Goal: Entertainment & Leisure: Consume media (video, audio)

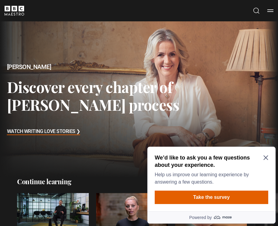
click at [265, 158] on icon "Close Maze Prompt" at bounding box center [266, 158] width 5 height 5
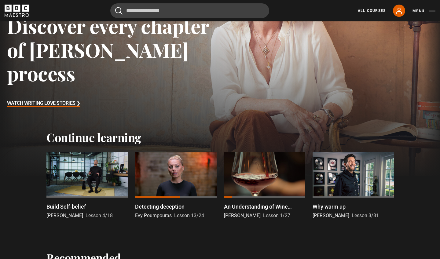
scroll to position [122, 0]
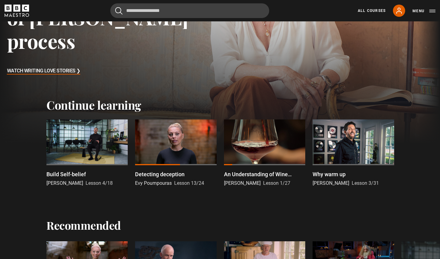
click at [278, 155] on div at bounding box center [353, 142] width 81 height 46
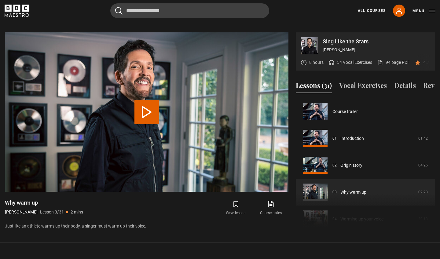
scroll to position [54, 0]
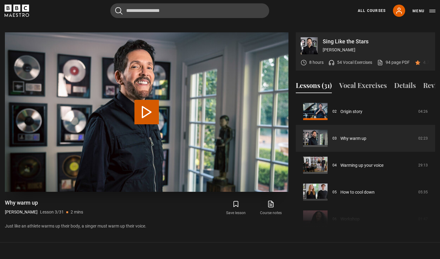
click at [141, 106] on button "Play Lesson Why warm up" at bounding box center [146, 112] width 24 height 24
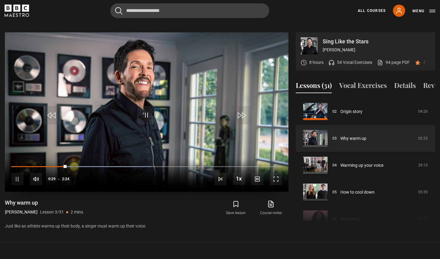
click at [278, 174] on span "Video Player" at bounding box center [276, 179] width 12 height 12
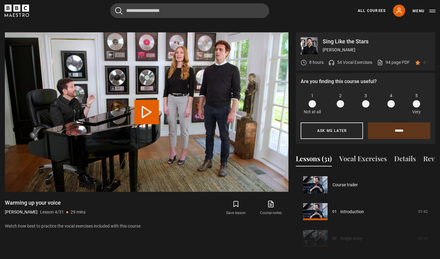
scroll to position [81, 0]
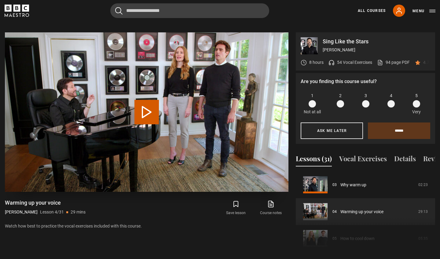
click at [147, 101] on button "Play Lesson Warming up your voice" at bounding box center [146, 112] width 24 height 24
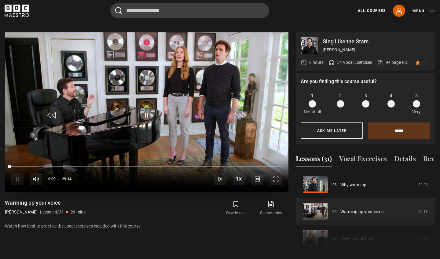
click at [274, 173] on span "Video Player" at bounding box center [276, 179] width 12 height 12
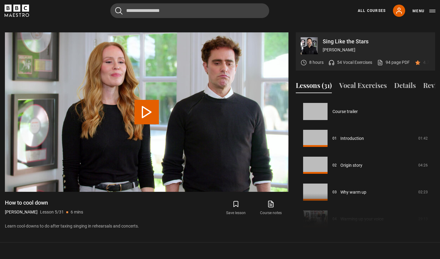
scroll to position [108, 0]
